Goal: Transaction & Acquisition: Purchase product/service

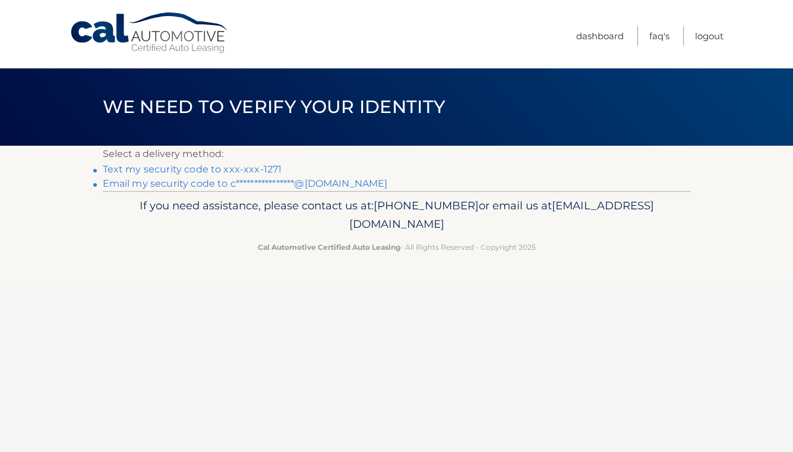
click at [239, 169] on link "Text my security code to xxx-xxx-1271" at bounding box center [192, 168] width 179 height 11
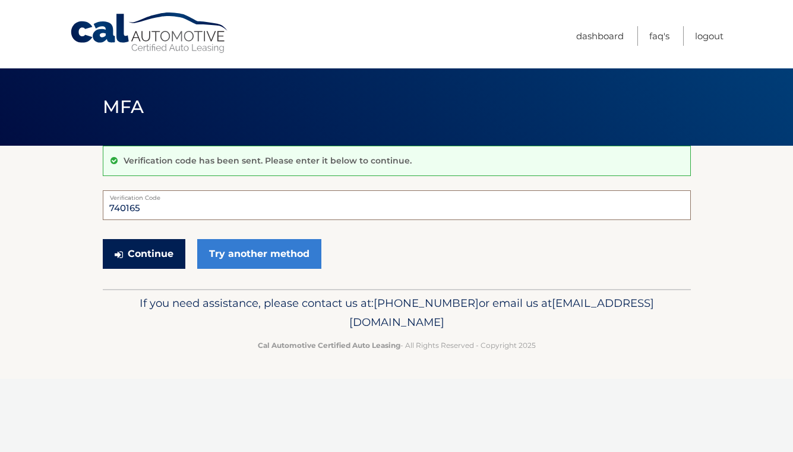
type input "740165"
click at [150, 256] on button "Continue" at bounding box center [144, 254] width 83 height 30
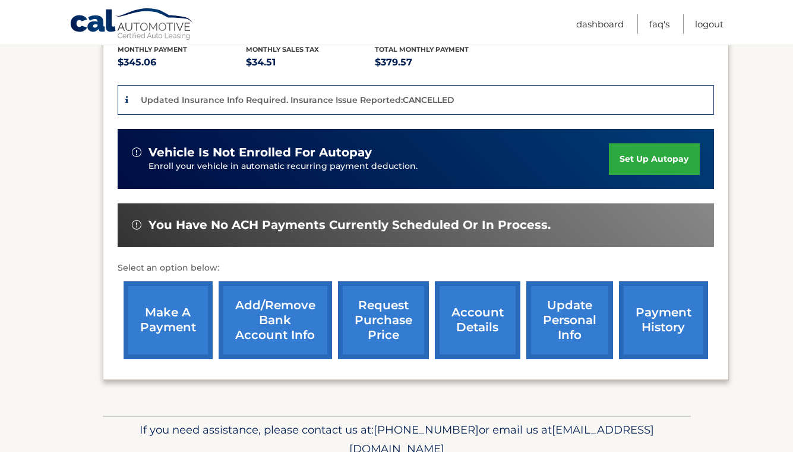
scroll to position [262, 0]
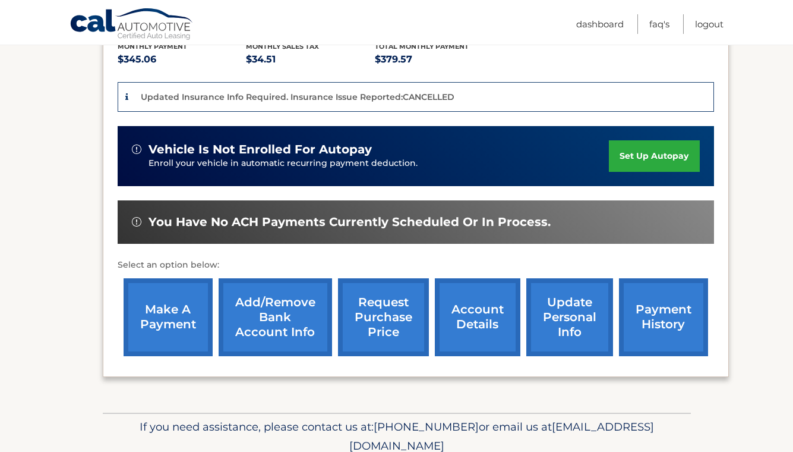
click at [166, 337] on link "make a payment" at bounding box center [168, 317] width 89 height 78
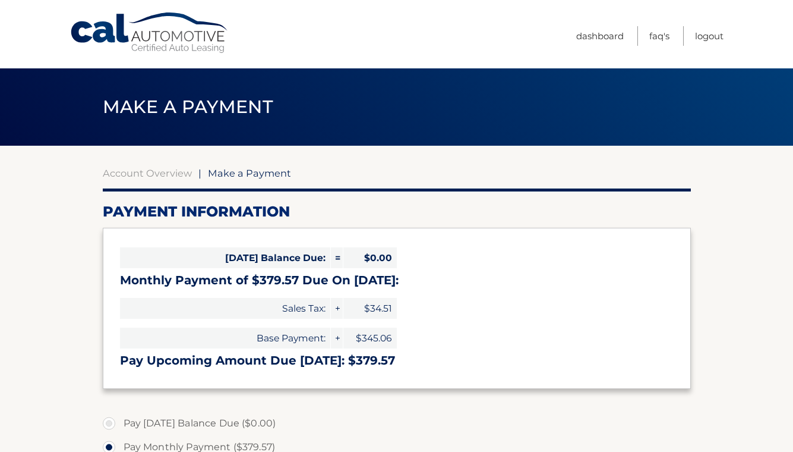
select select "ODdhMGM0NGUtYjU2MC00Y2IzLThjZGEtMGYzYmFlZmJhYTA3"
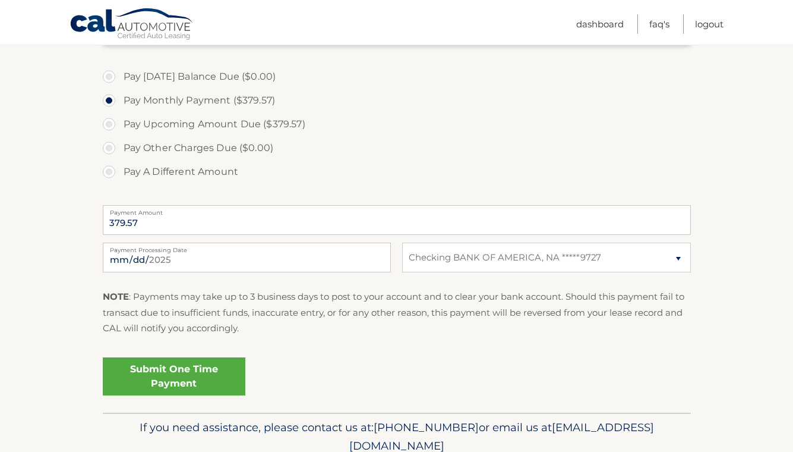
scroll to position [350, 0]
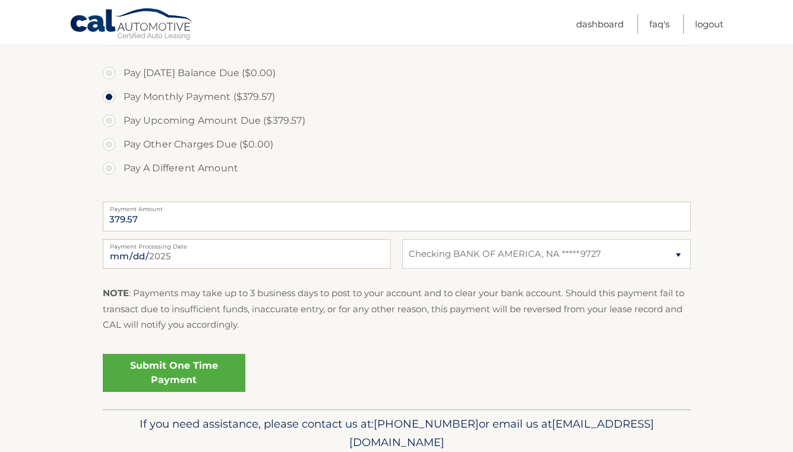
click at [188, 371] on link "Submit One Time Payment" at bounding box center [174, 373] width 143 height 38
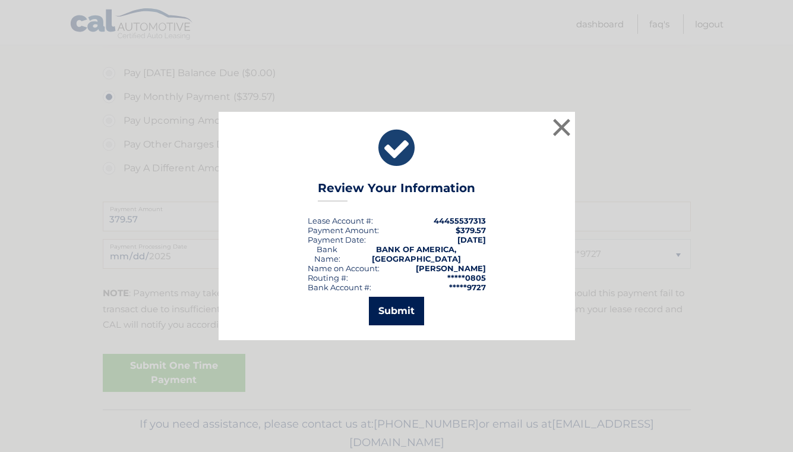
click at [387, 310] on button "Submit" at bounding box center [396, 310] width 55 height 29
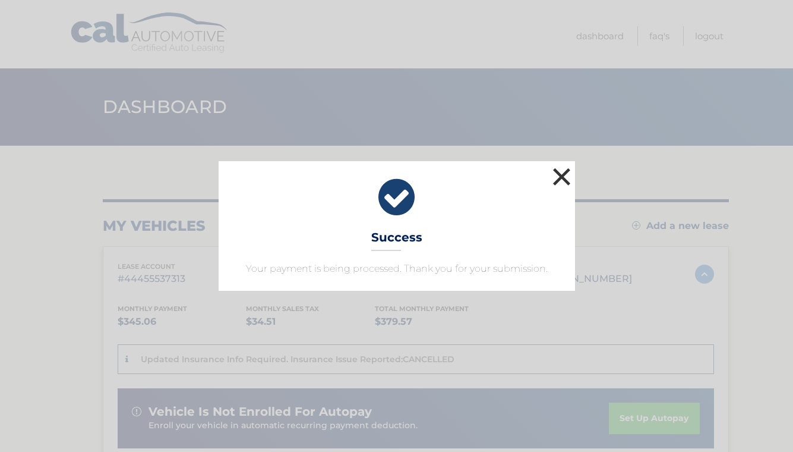
click at [564, 177] on button "×" at bounding box center [562, 177] width 24 height 24
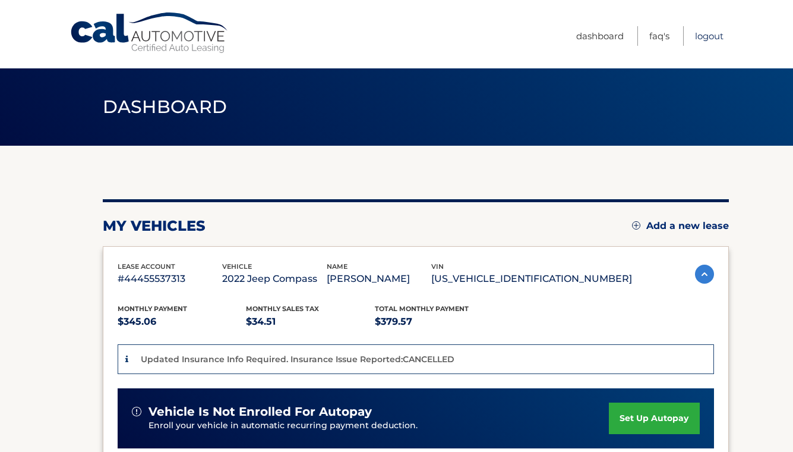
click at [708, 34] on link "Logout" at bounding box center [709, 36] width 29 height 20
